Goal: Ask a question

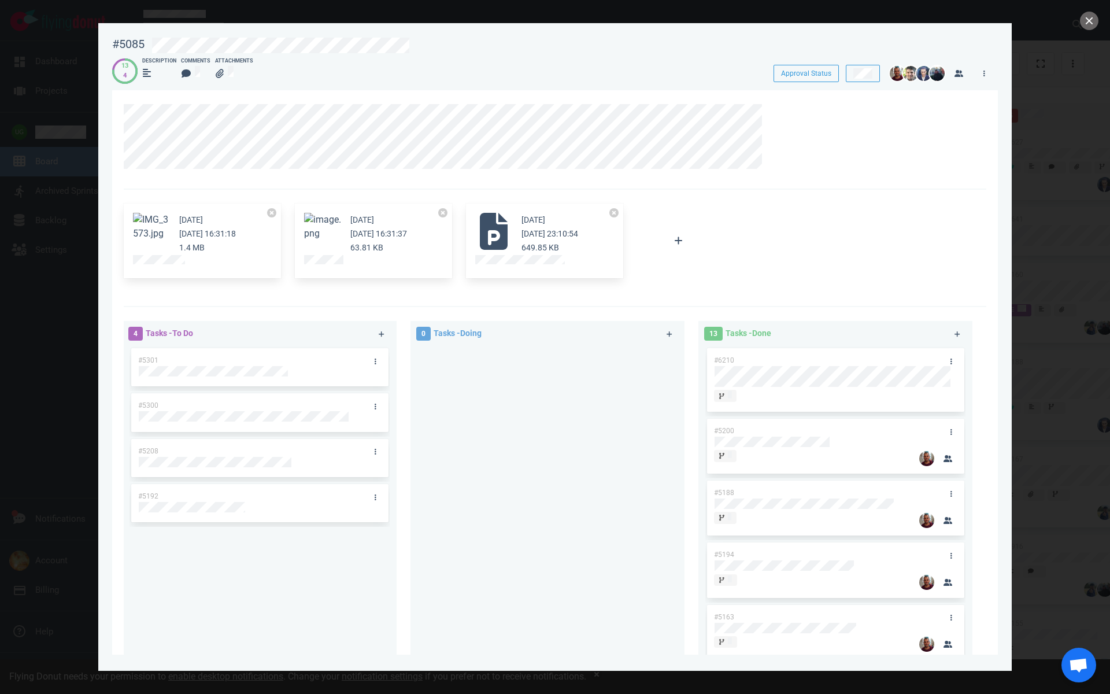
click at [1088, 31] on div at bounding box center [555, 347] width 1110 height 694
click at [1091, 24] on button "close" at bounding box center [1089, 21] width 19 height 19
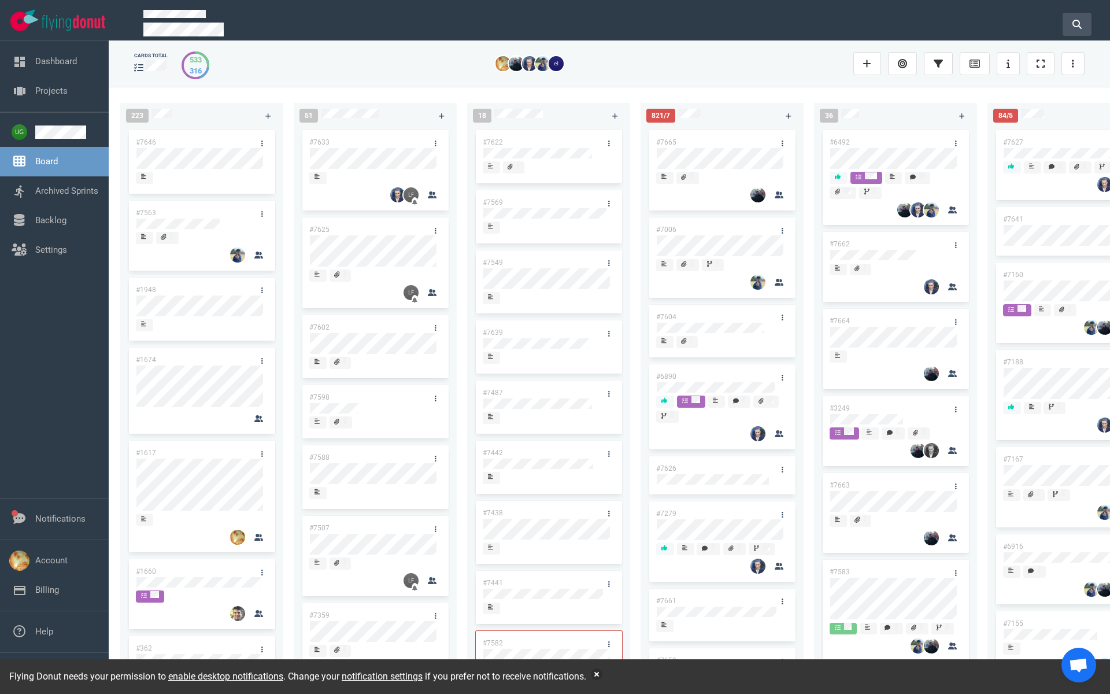
click at [1081, 24] on icon at bounding box center [1077, 24] width 9 height 9
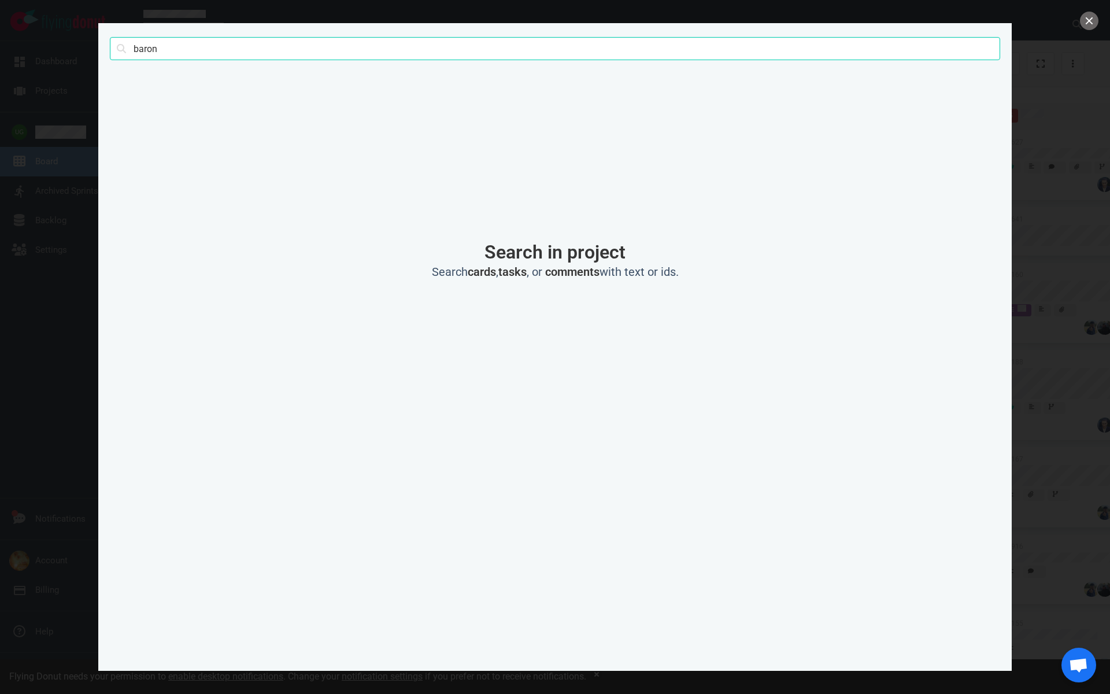
type input "baron"
click button "Search" at bounding box center [0, 0] width 0 height 0
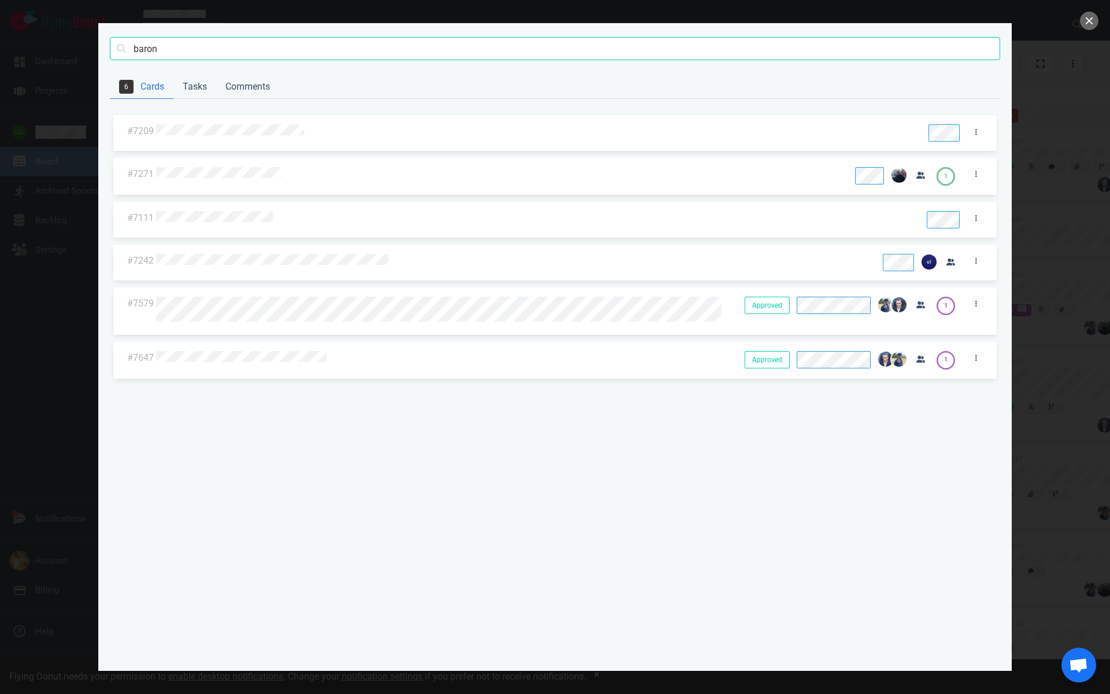
click at [198, 138] on div at bounding box center [535, 131] width 759 height 15
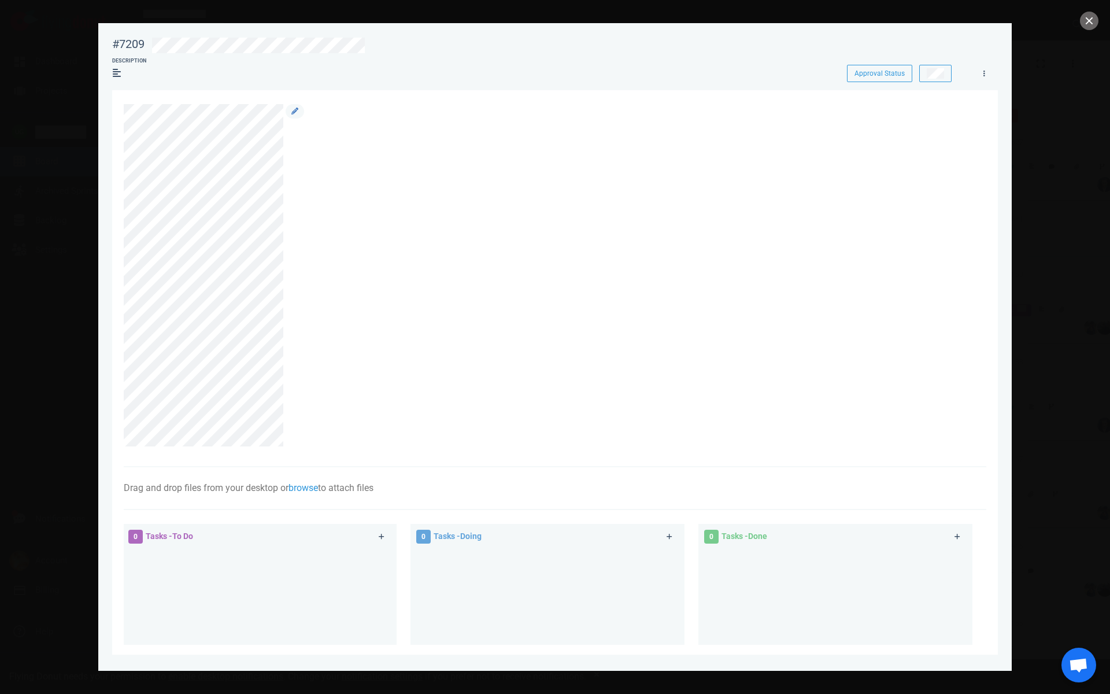
click at [247, 314] on div at bounding box center [549, 275] width 850 height 342
click at [168, 302] on div at bounding box center [549, 275] width 850 height 342
